Goal: Task Accomplishment & Management: Manage account settings

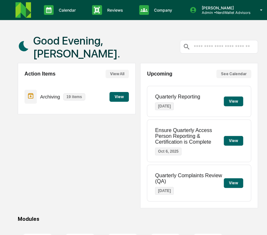
scroll to position [199, 0]
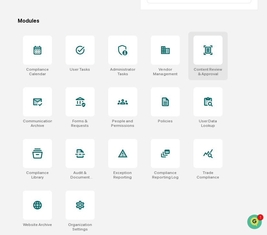
click at [202, 62] on div at bounding box center [208, 50] width 29 height 29
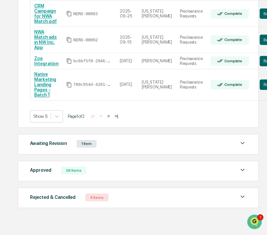
scroll to position [218, 0]
click at [49, 155] on div "Awaiting Revision 1 Item File Name Review Id Created Date Requested By Complian…" at bounding box center [138, 144] width 241 height 20
click at [46, 148] on div "Awaiting Revision" at bounding box center [48, 143] width 37 height 8
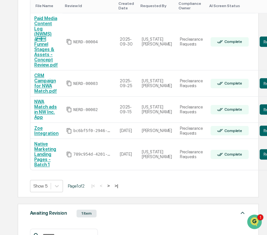
scroll to position [0, 0]
